Goal: Ask a question: Seek information or help from site administrators or community

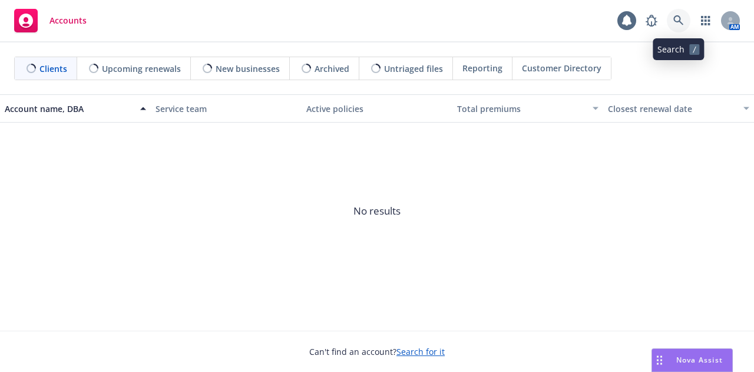
click at [680, 17] on icon at bounding box center [679, 20] width 10 height 10
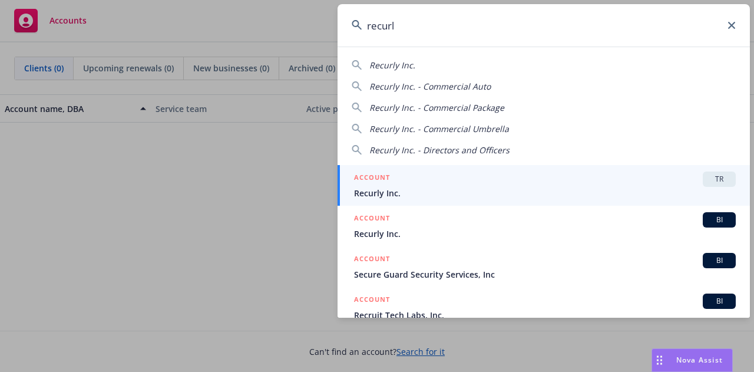
type input "recurl"
click at [497, 173] on div "ACCOUNT TR" at bounding box center [545, 179] width 382 height 15
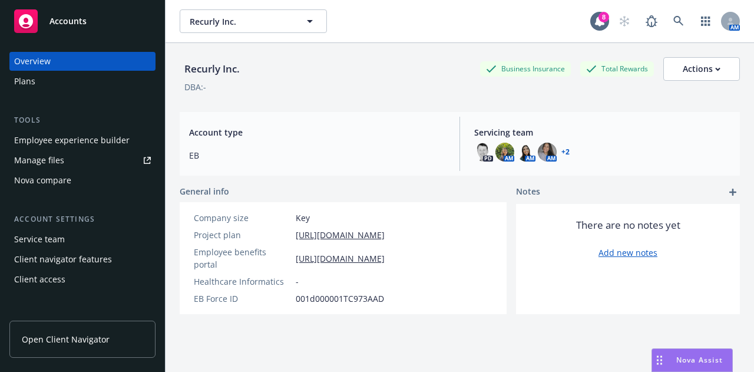
click at [52, 76] on div "Plans" at bounding box center [82, 81] width 137 height 19
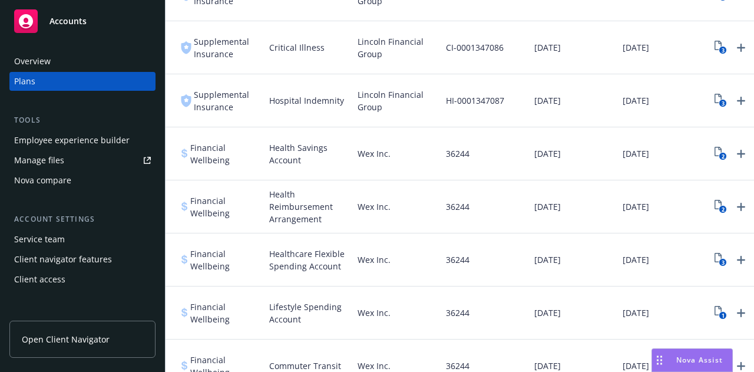
scroll to position [11, 213]
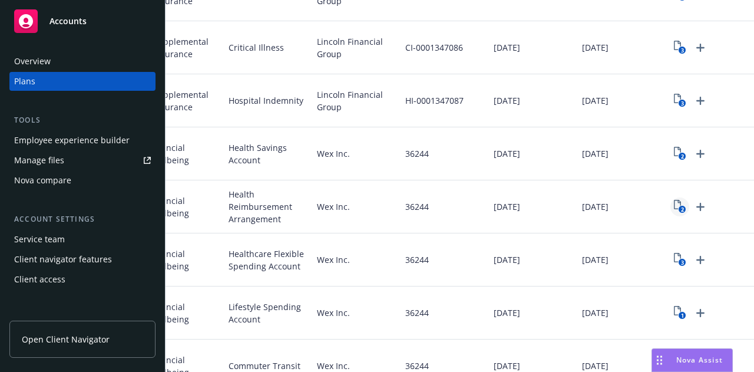
click at [674, 203] on icon "2" at bounding box center [680, 207] width 12 height 14
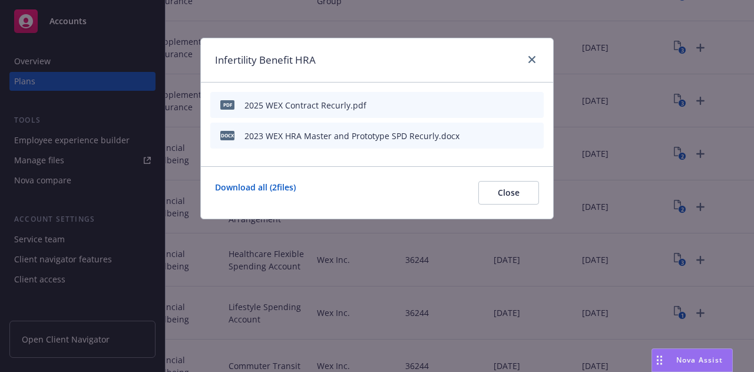
click at [513, 136] on icon "preview file" at bounding box center [514, 135] width 11 height 8
click at [535, 60] on icon "close" at bounding box center [532, 59] width 7 height 7
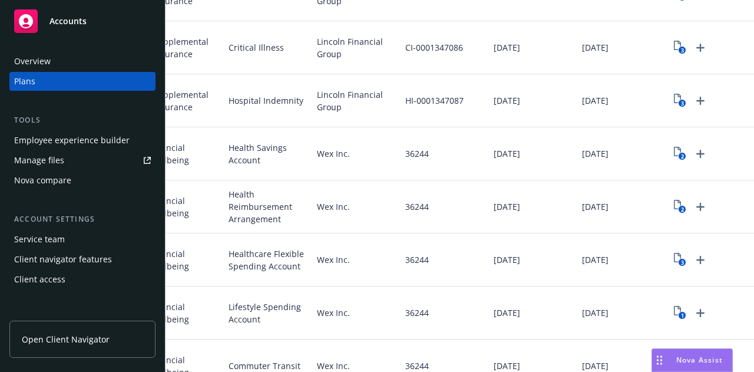
click at [700, 364] on span "Nova Assist" at bounding box center [700, 360] width 47 height 10
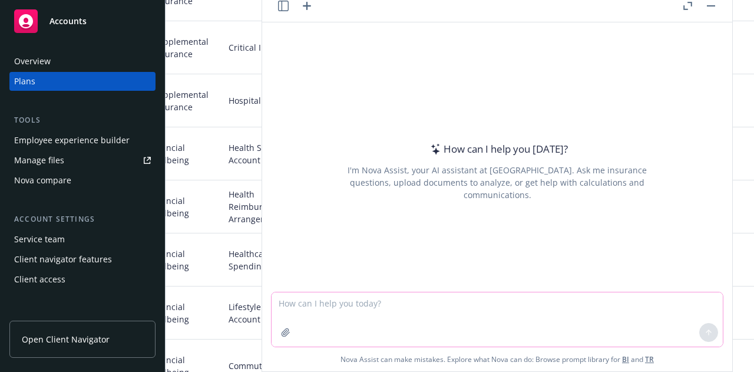
click at [282, 331] on icon "button" at bounding box center [286, 332] width 8 height 8
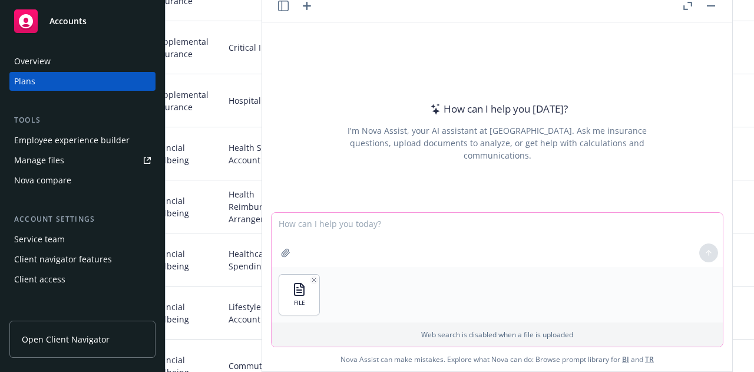
click at [291, 237] on textarea at bounding box center [498, 240] width 452 height 54
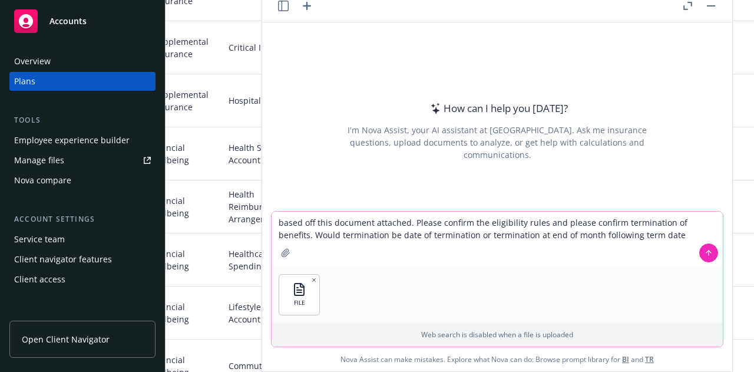
type textarea "based off this document attached. Please confirm the eligibility rules and plea…"
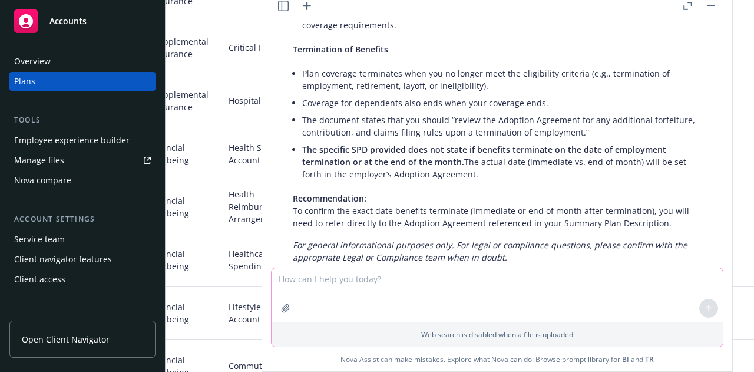
scroll to position [263, 0]
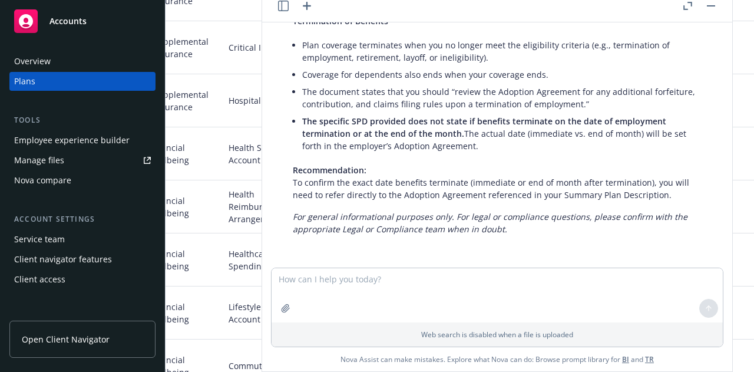
click at [709, 7] on button "button" at bounding box center [711, 6] width 14 height 14
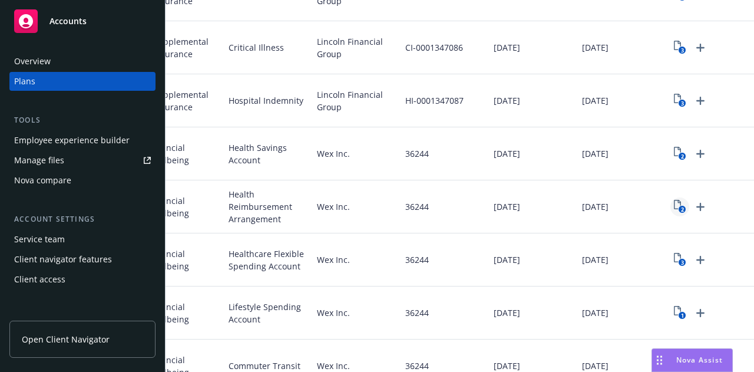
click at [674, 202] on icon "2" at bounding box center [680, 207] width 12 height 14
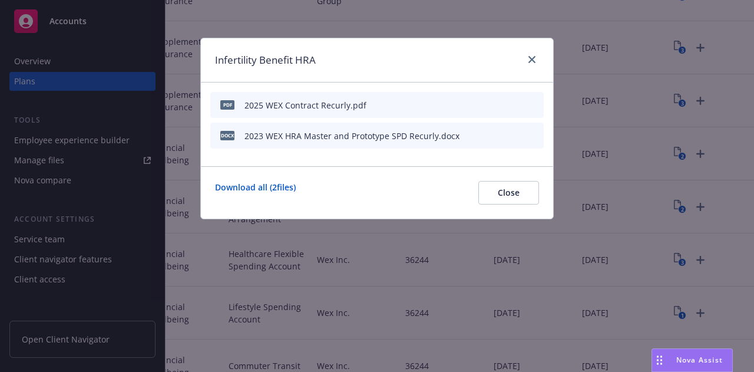
click at [499, 100] on button "download file" at bounding box center [495, 104] width 12 height 12
click at [515, 184] on button "Close" at bounding box center [509, 193] width 61 height 24
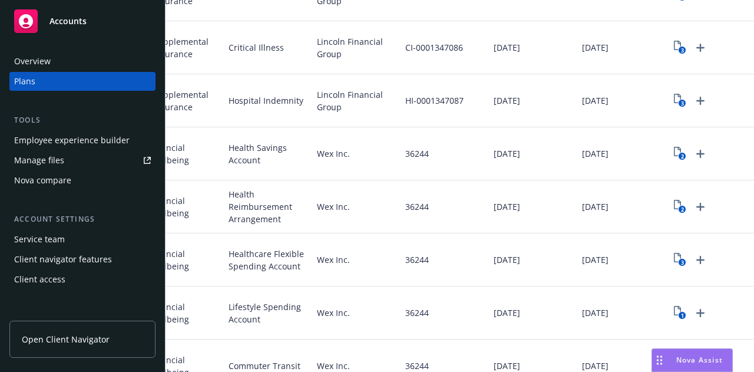
click at [685, 358] on span "Nova Assist" at bounding box center [700, 360] width 47 height 10
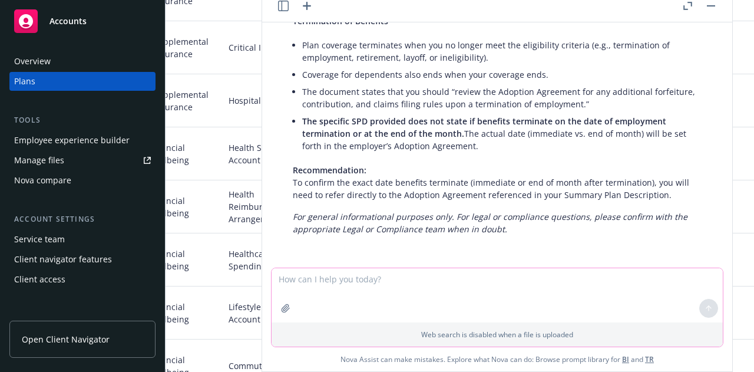
click at [282, 307] on icon "button" at bounding box center [286, 308] width 8 height 8
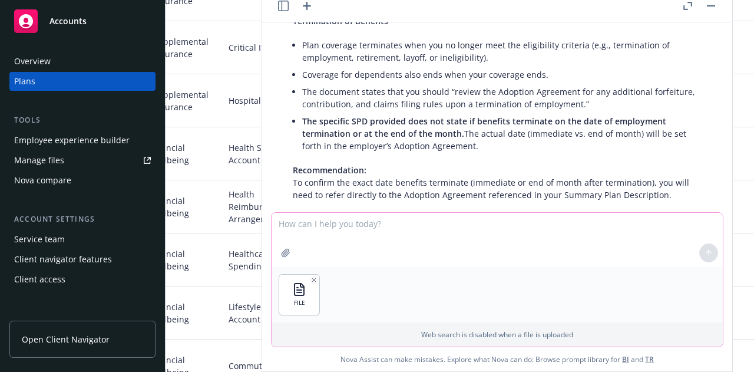
click at [342, 227] on textarea at bounding box center [498, 240] width 452 height 54
type textarea "does this specify the plan coverage termination?"
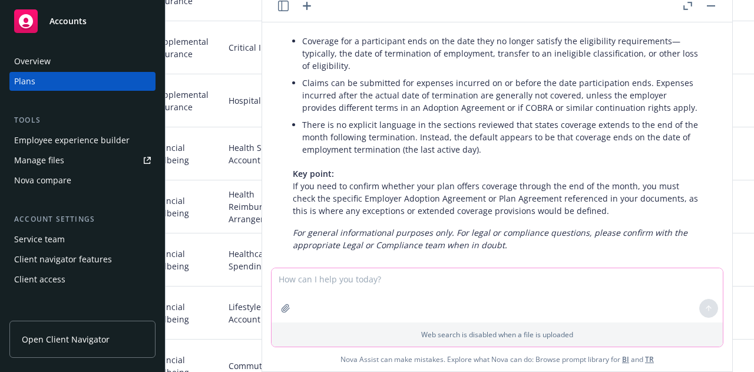
scroll to position [614, 0]
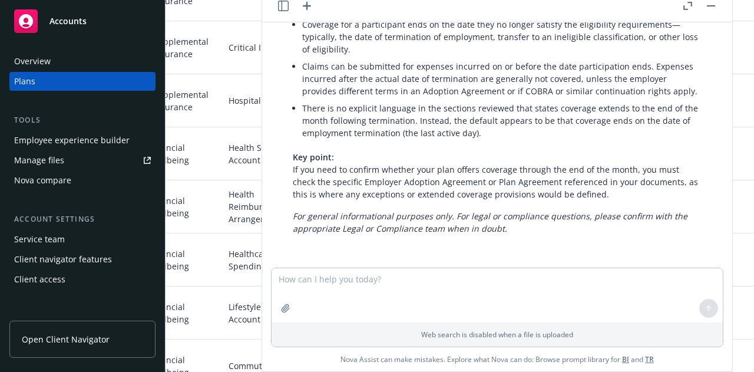
click at [224, 74] on div "Hospital Indemnity" at bounding box center [268, 100] width 88 height 53
click at [712, 2] on button "button" at bounding box center [711, 6] width 14 height 14
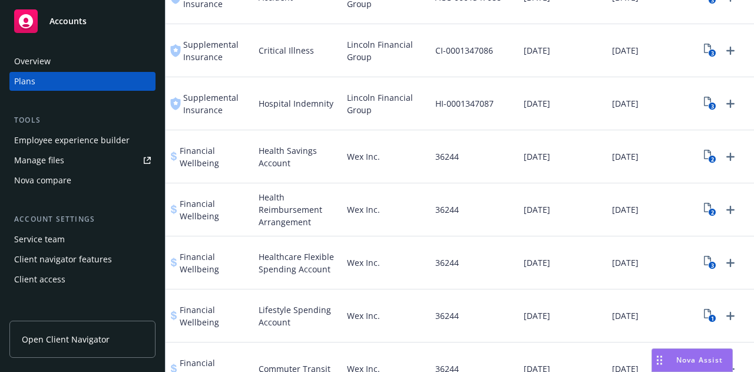
scroll to position [0, 213]
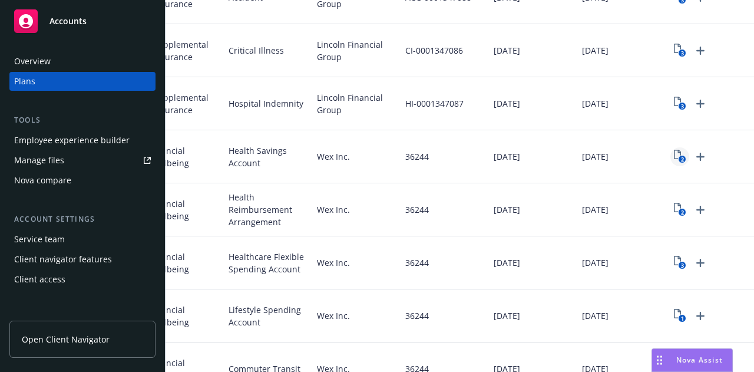
click at [671, 150] on link "2" at bounding box center [680, 156] width 19 height 19
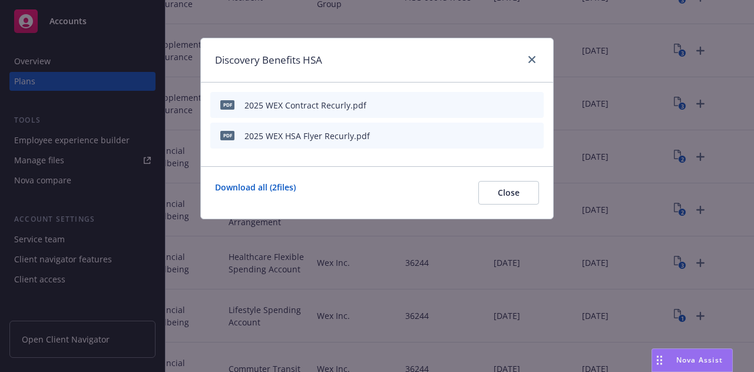
click at [498, 101] on icon "download file" at bounding box center [494, 104] width 9 height 9
click at [686, 358] on span "Nova Assist" at bounding box center [700, 360] width 47 height 10
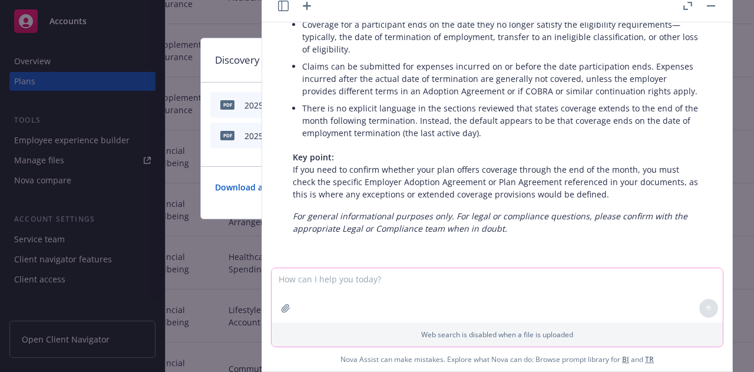
click at [428, 278] on textarea at bounding box center [498, 295] width 452 height 54
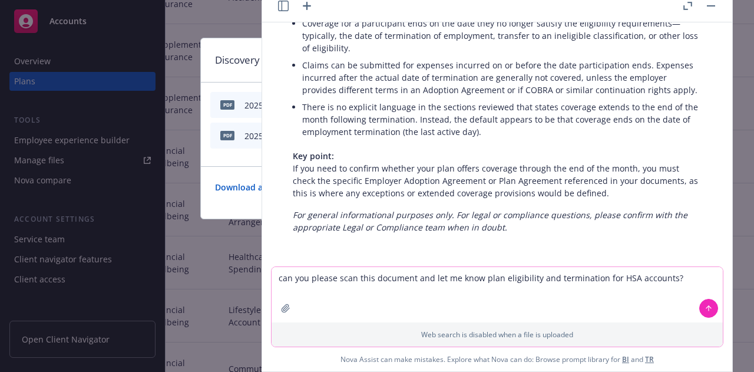
type textarea "can you please scan this document and let me know plan eligibility and terminat…"
click at [281, 308] on icon "button" at bounding box center [285, 308] width 9 height 9
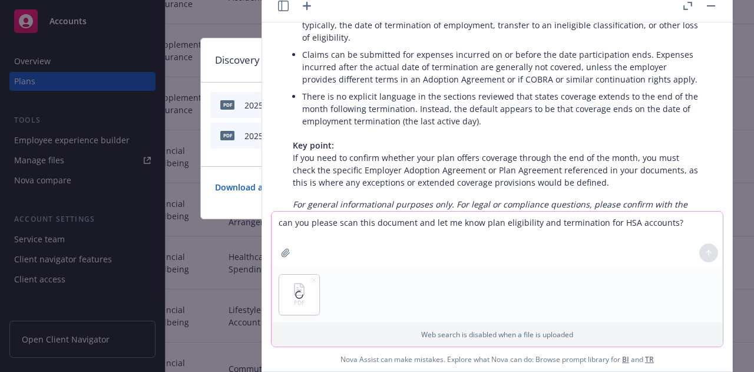
click at [276, 243] on button "button" at bounding box center [285, 252] width 19 height 19
click at [702, 248] on button at bounding box center [709, 252] width 19 height 19
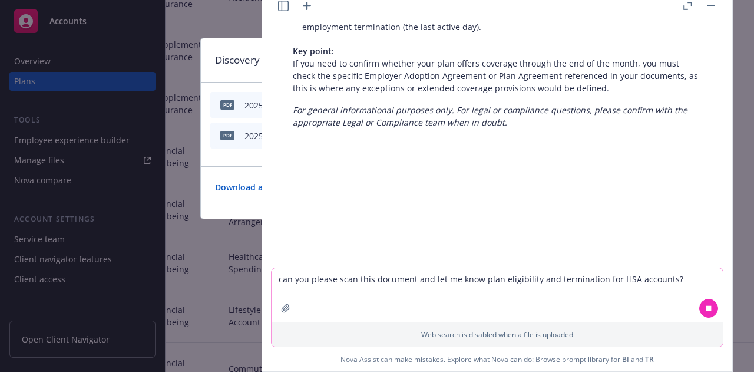
scroll to position [720, 0]
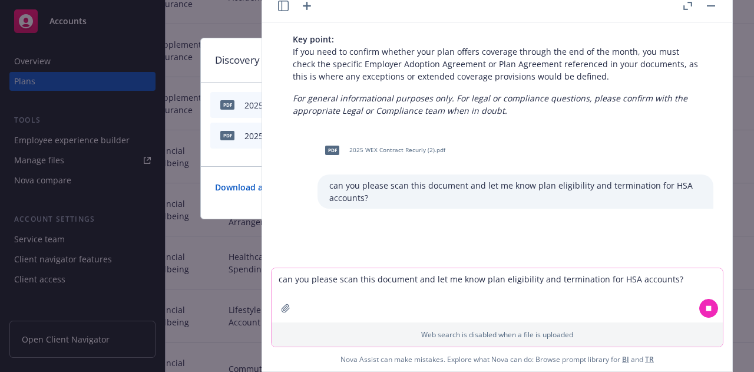
click at [712, 4] on button "button" at bounding box center [711, 6] width 14 height 14
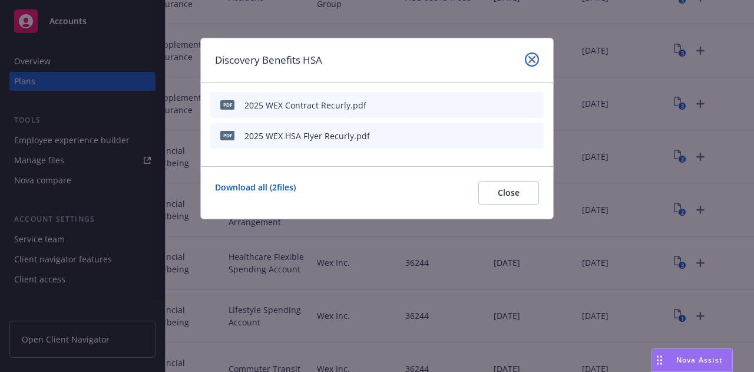
click at [526, 55] on link "close" at bounding box center [532, 59] width 14 height 14
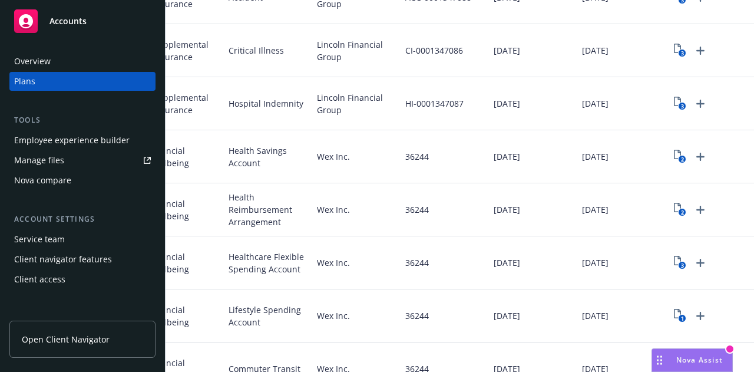
click at [674, 358] on div "Nova Assist" at bounding box center [699, 360] width 65 height 10
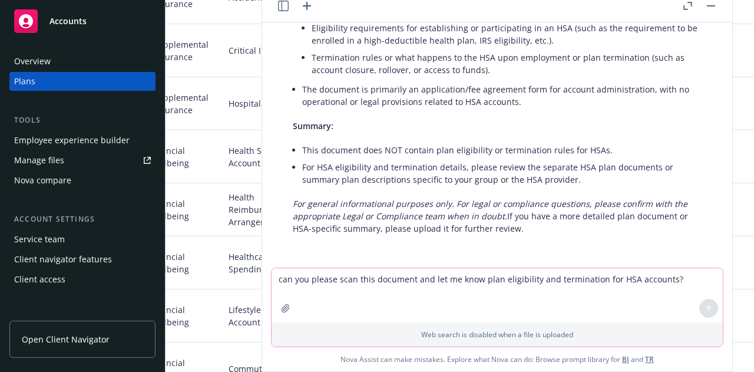
scroll to position [1018, 0]
click at [281, 305] on icon "button" at bounding box center [285, 308] width 9 height 9
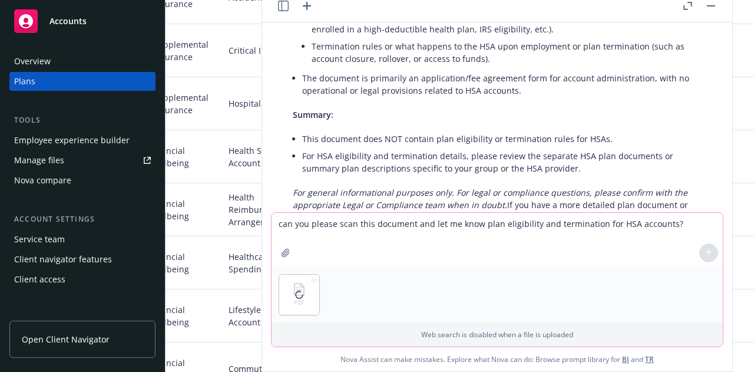
click at [387, 219] on textarea "can you please scan this document and let me know plan eligibility and terminat…" at bounding box center [498, 240] width 452 height 54
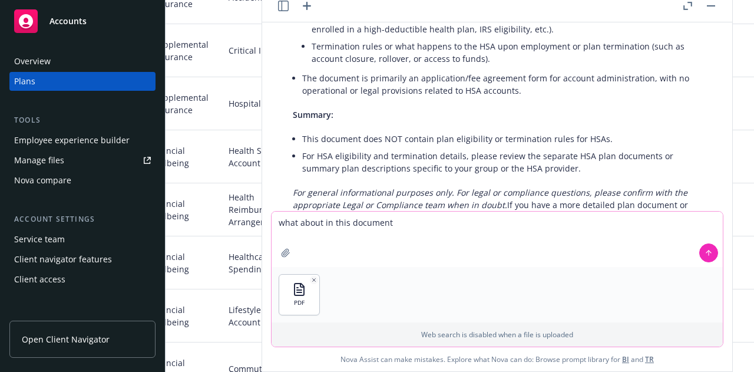
type textarea "what about in this document?"
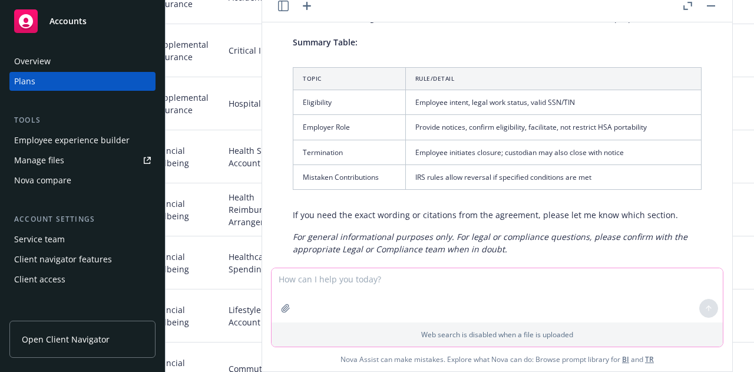
scroll to position [1791, 0]
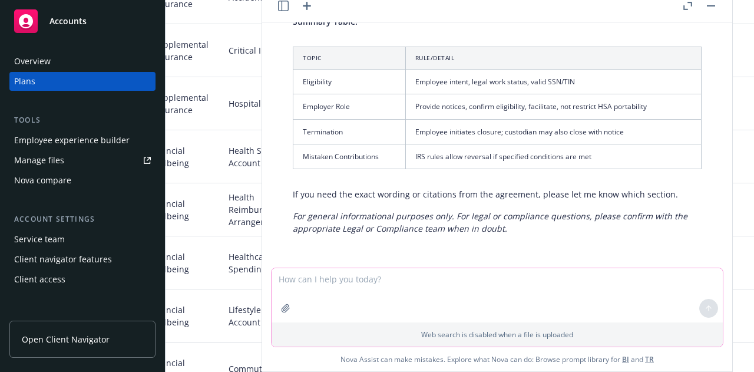
click at [282, 306] on icon "button" at bounding box center [285, 308] width 9 height 9
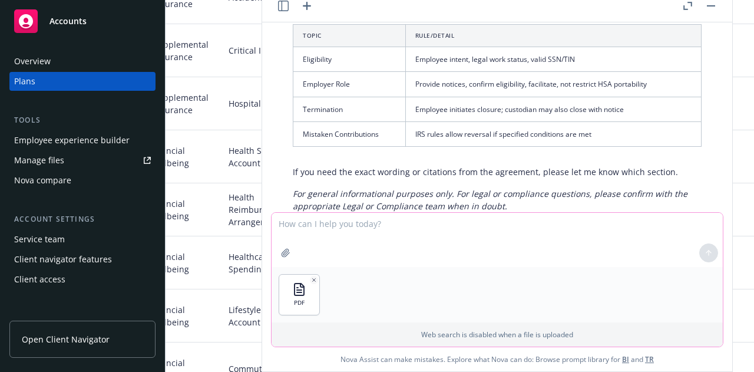
click at [324, 230] on textarea at bounding box center [498, 240] width 452 height 54
type textarea "please confirm termination of this coverage"
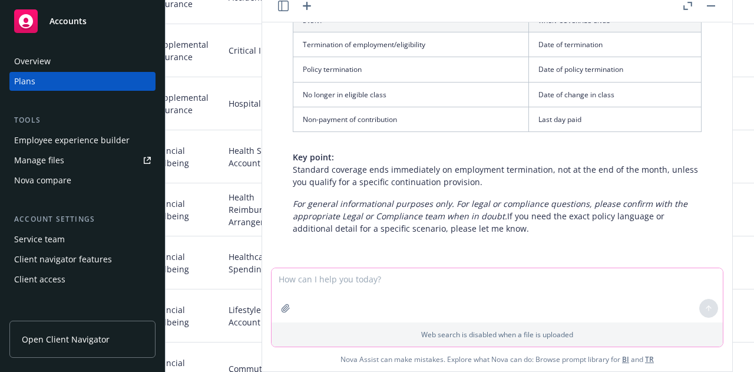
scroll to position [2345, 0]
click at [383, 292] on textarea at bounding box center [498, 295] width 452 height 54
type textarea "is EAP coverage COBRA eligible?"
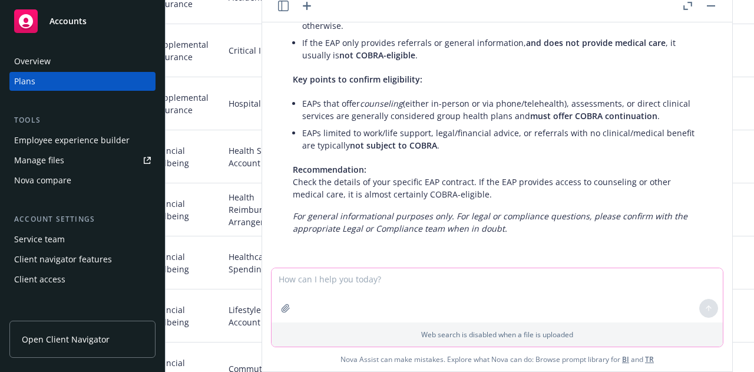
scroll to position [2699, 0]
click at [283, 310] on icon "button" at bounding box center [286, 308] width 8 height 8
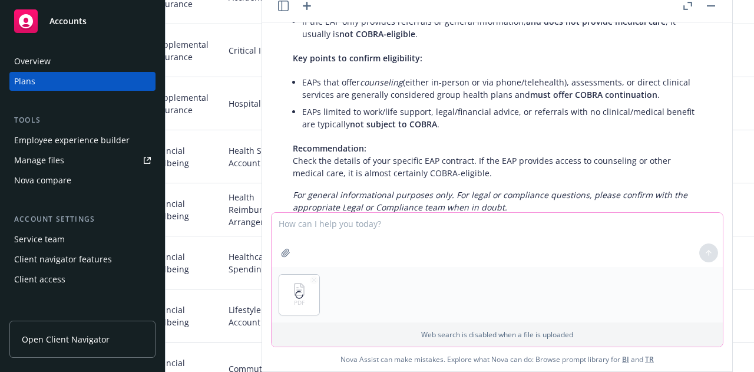
click at [321, 228] on textarea at bounding box center [498, 240] width 452 height 54
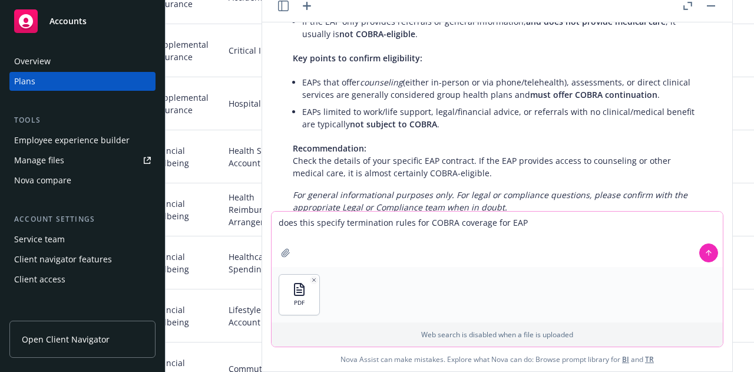
type textarea "does this specify termination rules for COBRA coverage for EAP?"
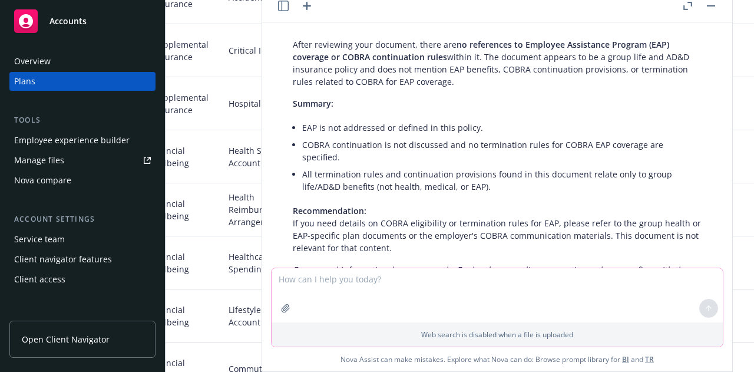
scroll to position [3059, 0]
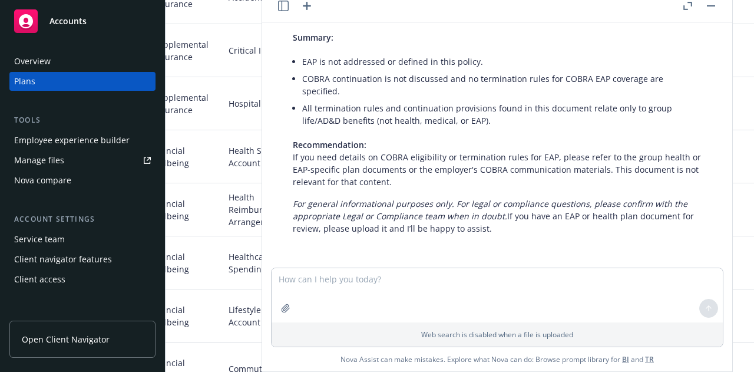
click at [237, 27] on div "Critical Illness" at bounding box center [268, 50] width 88 height 53
click at [717, 5] on button "button" at bounding box center [711, 6] width 14 height 14
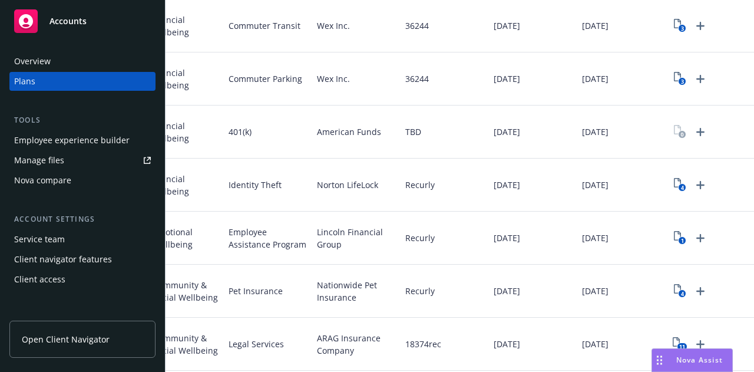
scroll to position [1290, 0]
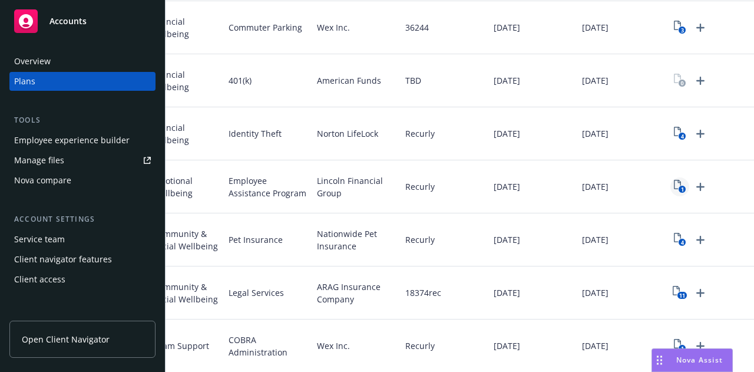
click at [674, 180] on icon "1" at bounding box center [680, 187] width 12 height 14
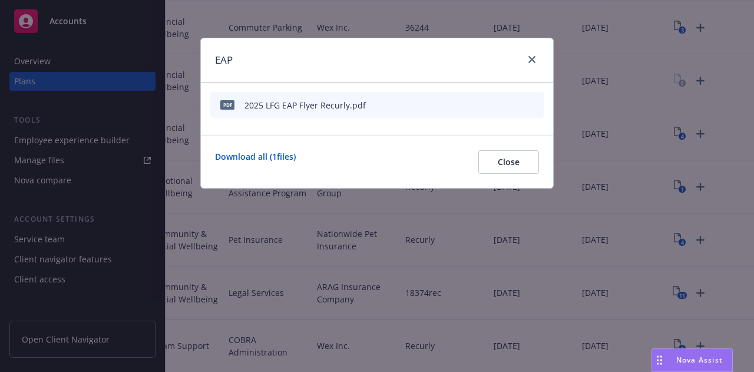
click at [514, 106] on icon "preview file" at bounding box center [514, 104] width 11 height 8
click at [536, 55] on link "close" at bounding box center [532, 59] width 14 height 14
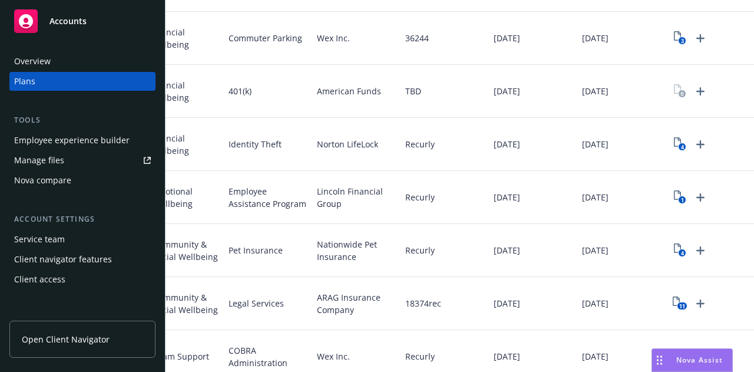
scroll to position [8, 213]
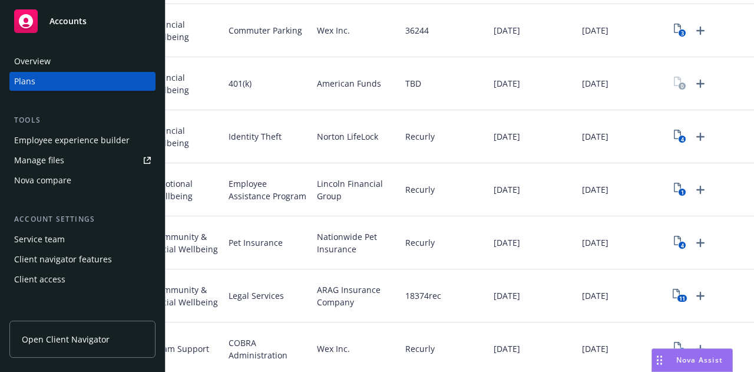
click at [15, 81] on div "Plans" at bounding box center [24, 81] width 21 height 19
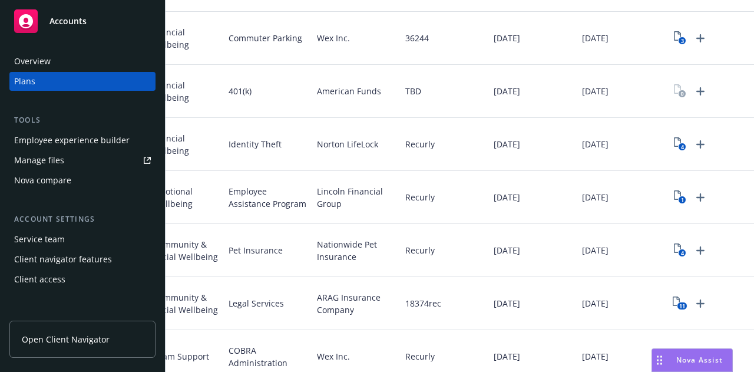
click at [70, 60] on div "Overview" at bounding box center [82, 61] width 137 height 19
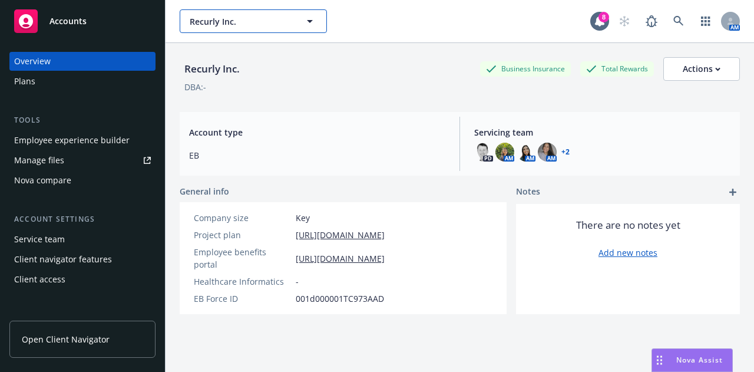
click at [243, 27] on span "Recurly Inc." at bounding box center [241, 21] width 102 height 12
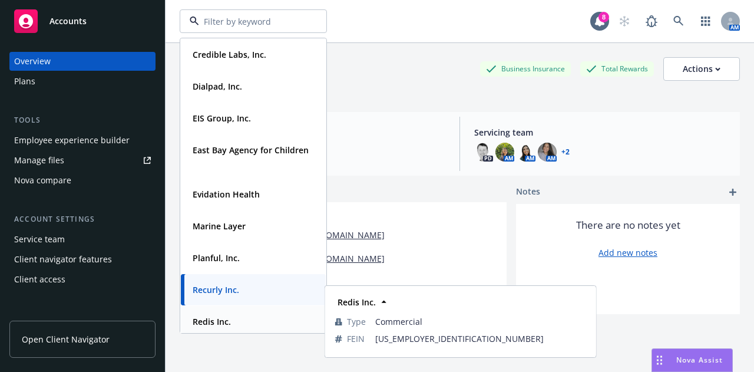
click at [232, 317] on div "Redis Inc." at bounding box center [210, 321] width 45 height 17
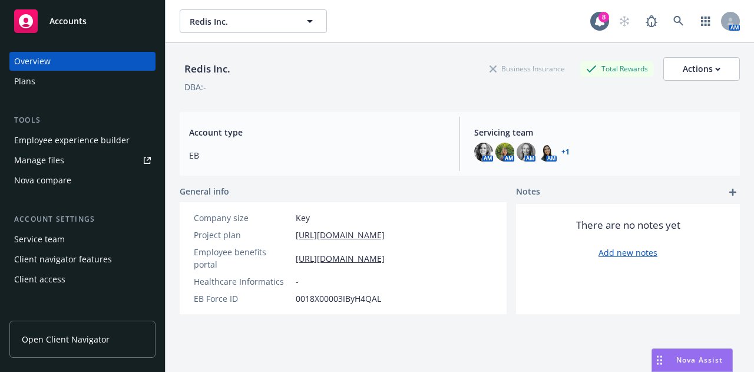
click at [61, 83] on div "Plans" at bounding box center [82, 81] width 137 height 19
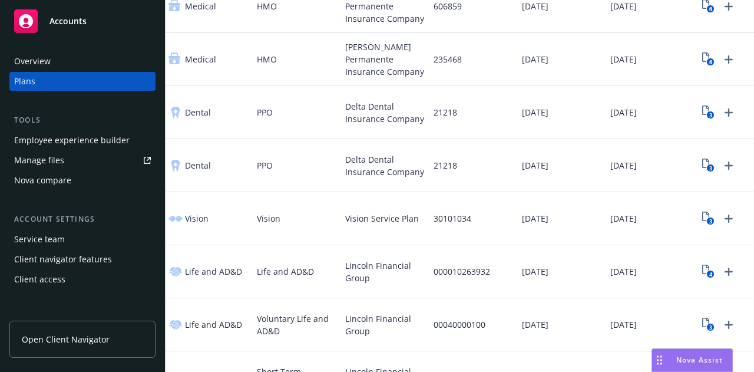
scroll to position [0, 204]
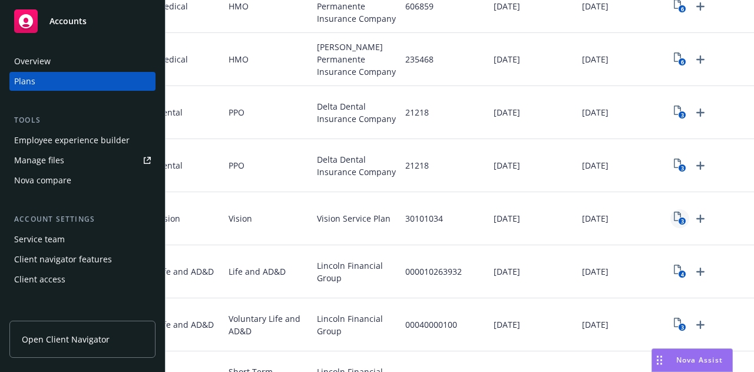
click at [674, 218] on icon "3" at bounding box center [680, 219] width 12 height 14
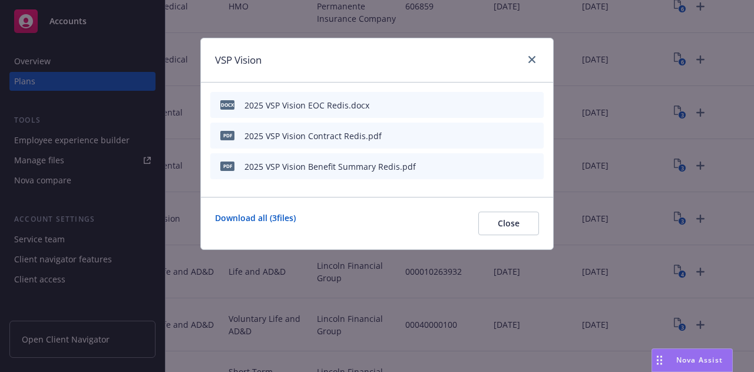
click at [516, 164] on icon "preview file" at bounding box center [514, 166] width 11 height 8
click at [516, 103] on icon "preview file" at bounding box center [514, 104] width 11 height 8
click at [530, 61] on icon "close" at bounding box center [532, 59] width 7 height 7
